Goal: Transaction & Acquisition: Download file/media

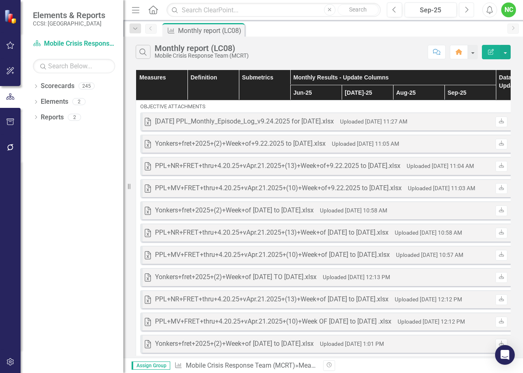
click at [467, 13] on icon "Next" at bounding box center [467, 9] width 5 height 7
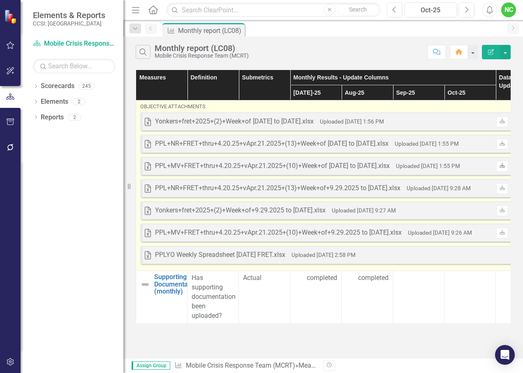
click at [500, 167] on icon "Download" at bounding box center [503, 165] width 6 height 5
click at [500, 145] on icon "Download" at bounding box center [503, 143] width 6 height 5
click at [500, 120] on icon "Download" at bounding box center [503, 121] width 6 height 5
click at [502, 123] on icon "Download" at bounding box center [503, 121] width 6 height 5
click at [500, 123] on icon "Download" at bounding box center [503, 121] width 6 height 5
